Goal: Task Accomplishment & Management: Use online tool/utility

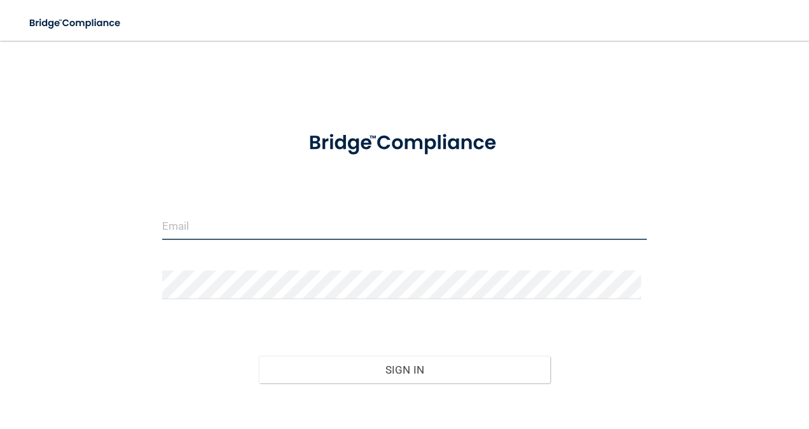
click at [304, 223] on input "email" at bounding box center [404, 225] width 485 height 29
type input "avisina@fullcirclepediatric.com"
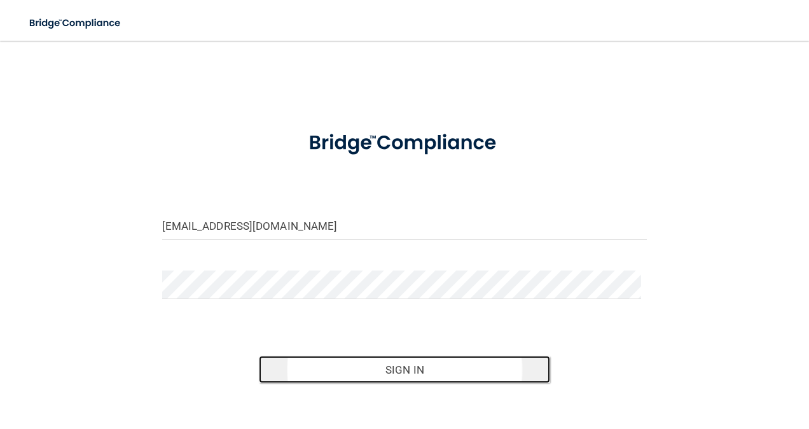
click at [412, 366] on button "Sign In" at bounding box center [404, 370] width 291 height 28
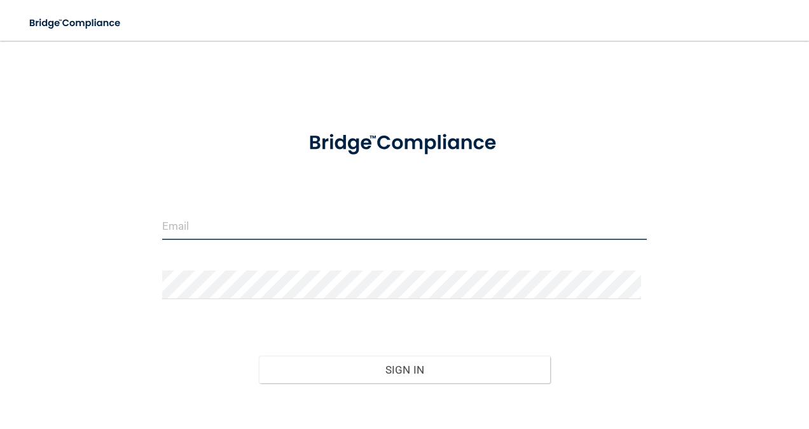
click at [244, 223] on input "email" at bounding box center [404, 225] width 485 height 29
type input "avisina@fullcirclepediatric.com"
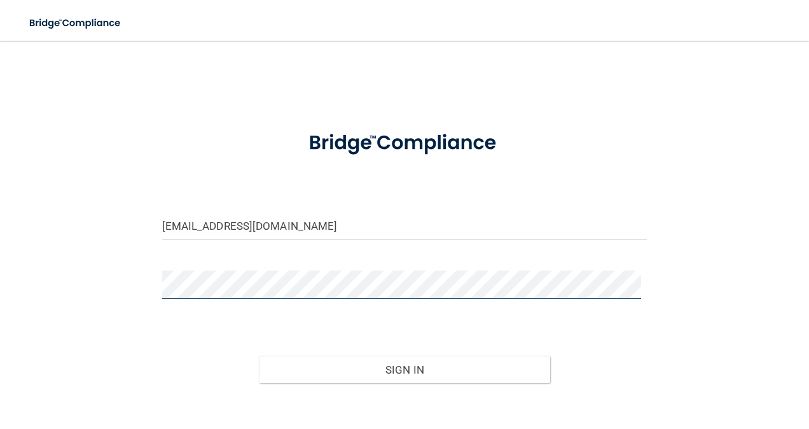
click at [259, 356] on button "Sign In" at bounding box center [404, 370] width 291 height 28
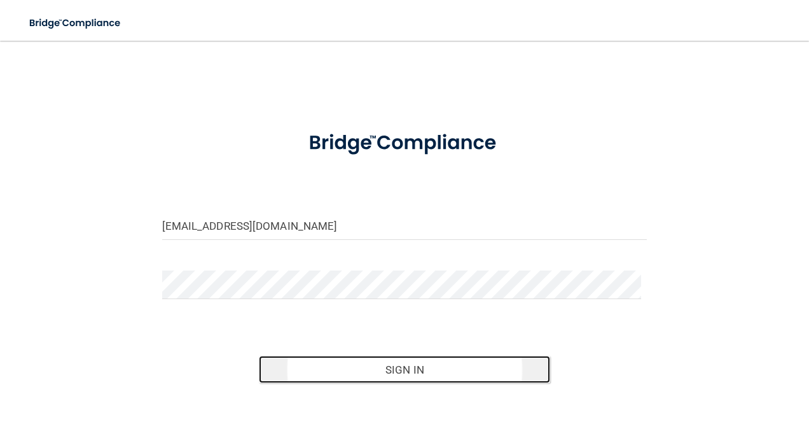
click at [449, 365] on button "Sign In" at bounding box center [404, 370] width 291 height 28
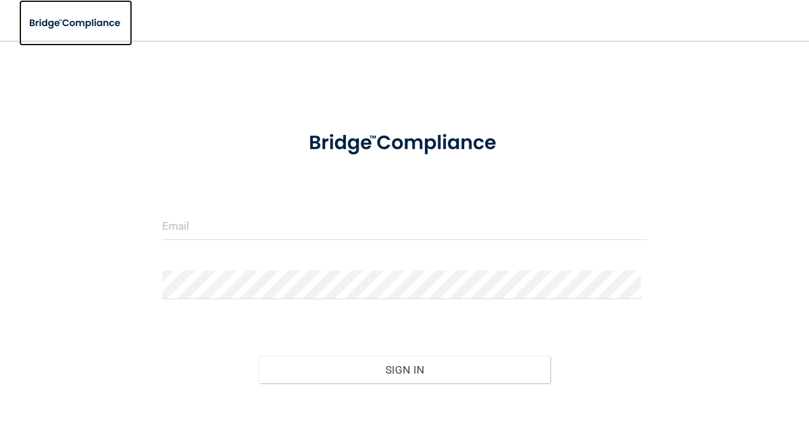
click at [85, 17] on img at bounding box center [75, 23] width 113 height 26
